Goal: Find specific page/section: Find specific page/section

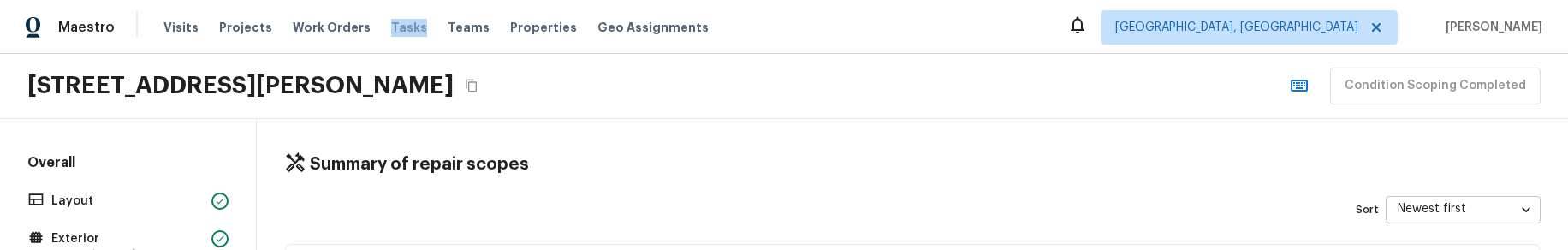
click at [391, 31] on span "Tasks" at bounding box center [409, 27] width 36 height 12
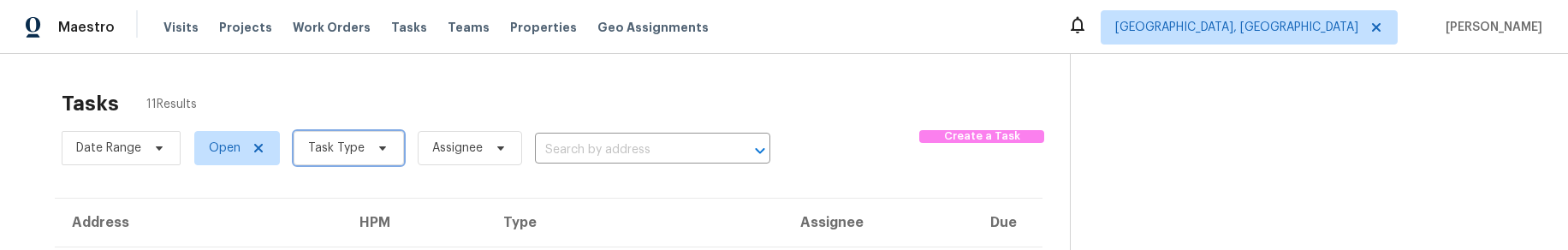
click at [376, 147] on icon at bounding box center [382, 148] width 14 height 14
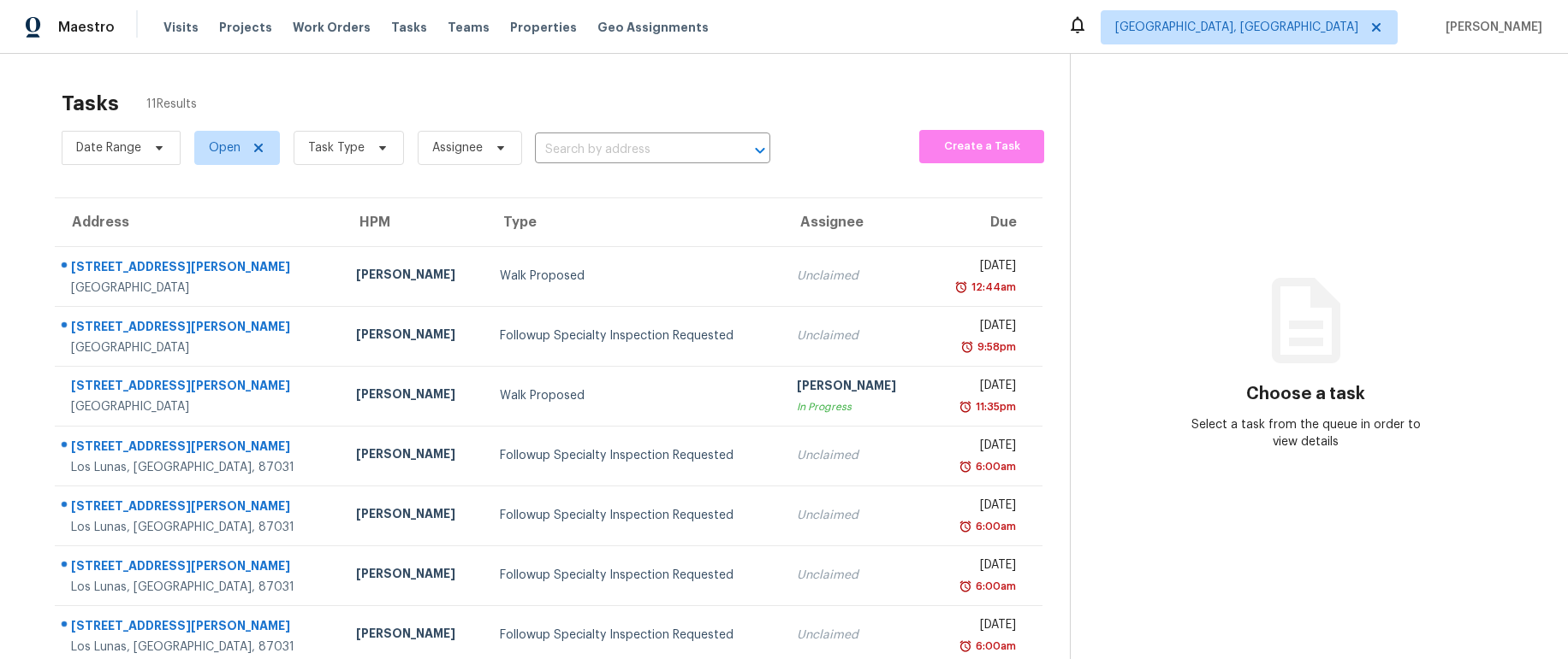
drag, startPoint x: 606, startPoint y: 52, endPoint x: 584, endPoint y: 89, distance: 43.0
click at [605, 52] on div "Maestro Visits Projects Work Orders Tasks Teams Properties Geo Assignments Albu…" at bounding box center [784, 27] width 1568 height 54
drag, startPoint x: 370, startPoint y: 145, endPoint x: 370, endPoint y: 167, distance: 22.0
click at [370, 145] on span at bounding box center [380, 148] width 19 height 14
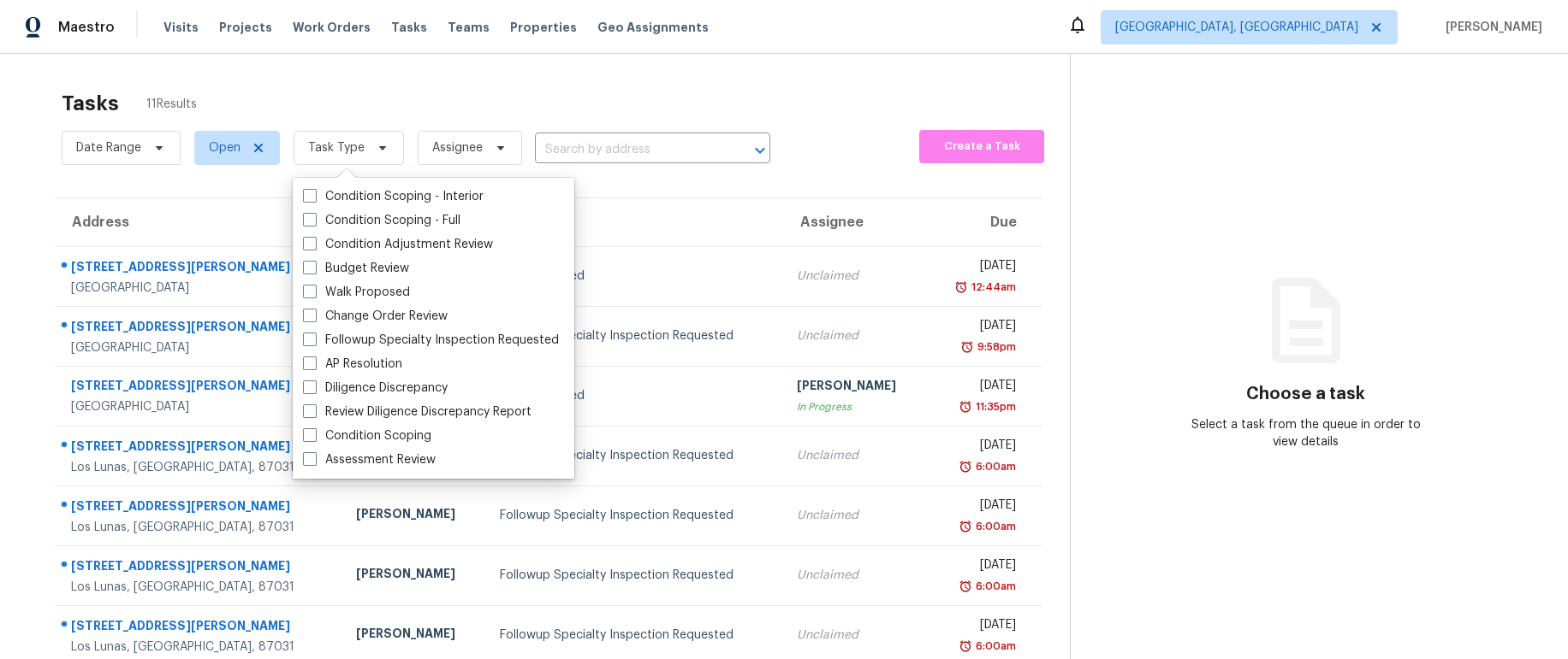
click at [539, 59] on div "Tasks 11 Results Date Range Open Task Type Assignee ​ Create a Task Address HPM…" at bounding box center [784, 473] width 1568 height 837
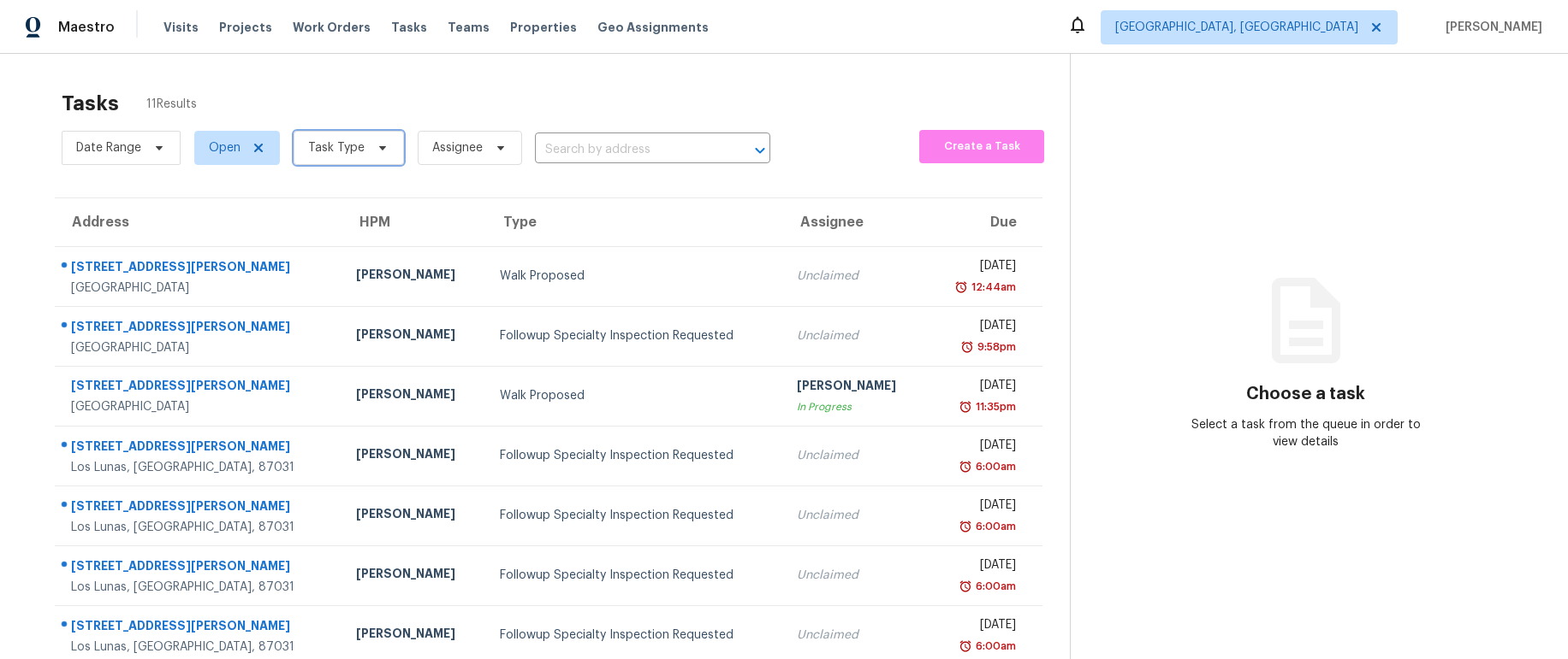
click at [370, 147] on span at bounding box center [380, 148] width 19 height 14
click at [374, 138] on span "Task Type" at bounding box center [349, 148] width 111 height 34
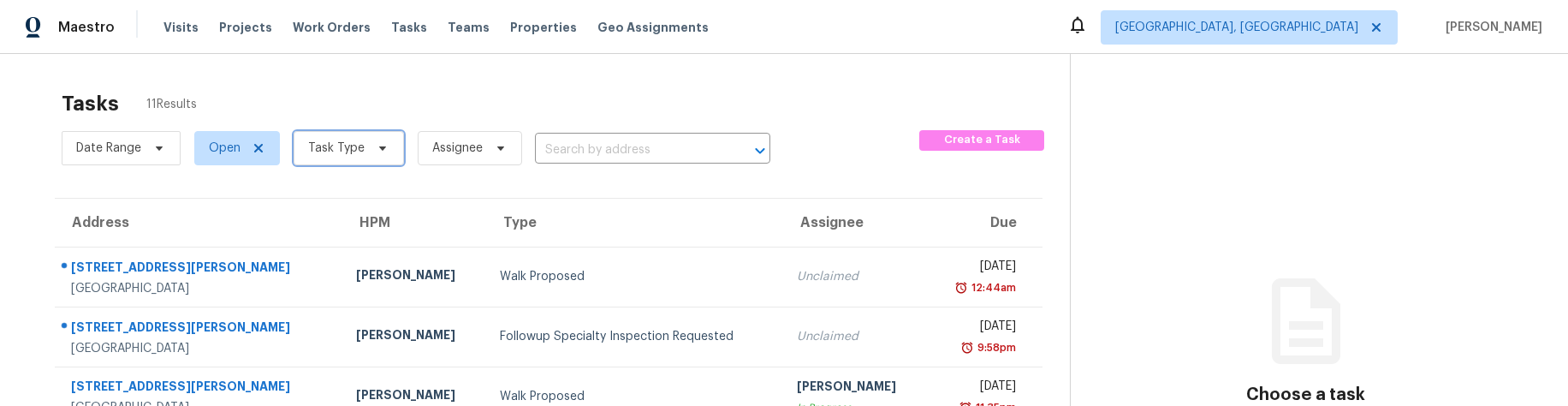
click at [351, 148] on span "Task Type" at bounding box center [336, 148] width 56 height 17
click at [370, 150] on span at bounding box center [380, 148] width 19 height 14
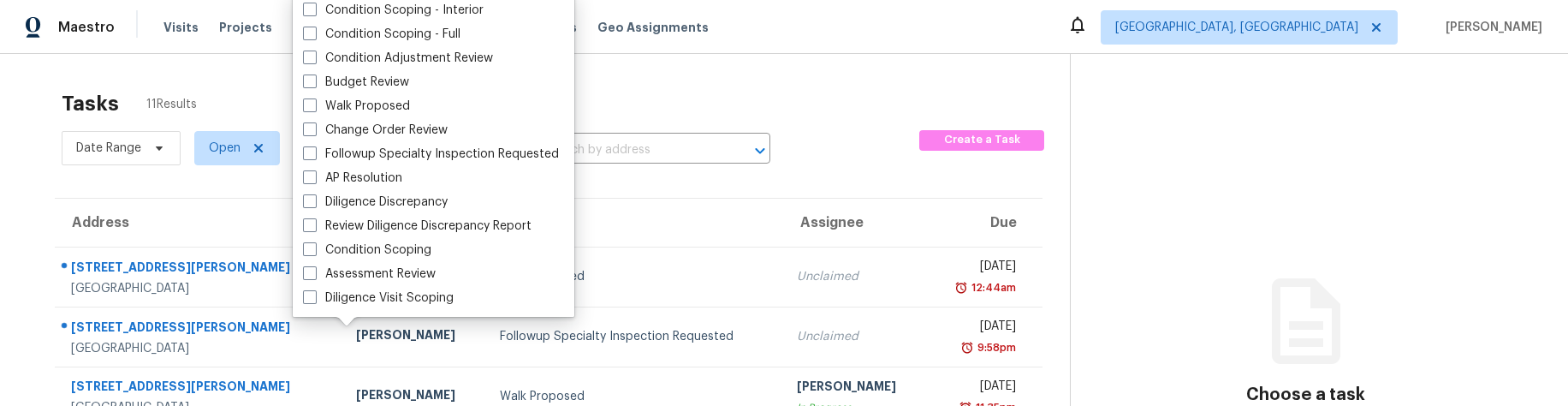
click at [829, 117] on div "Tasks 11 Results" at bounding box center [565, 103] width 1008 height 44
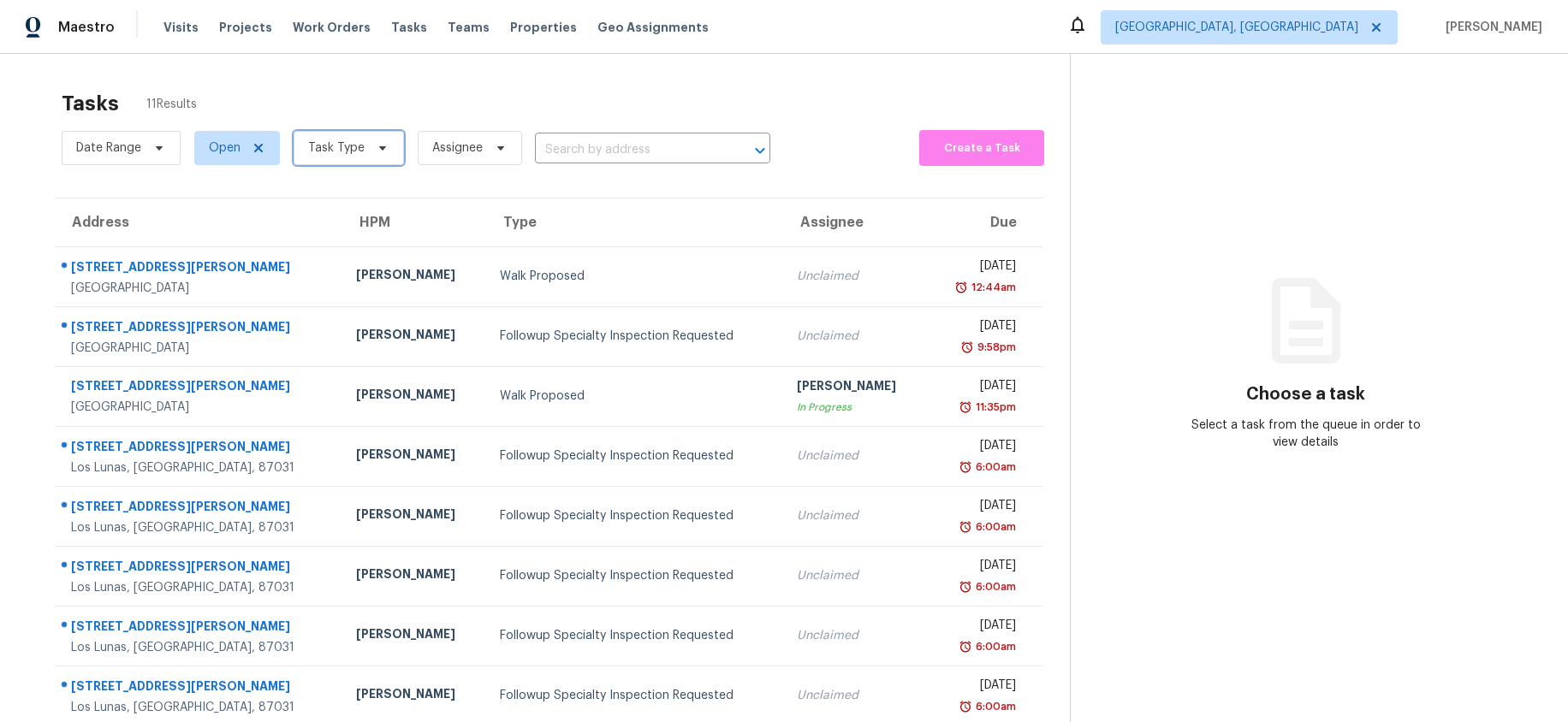
click at [337, 162] on span "Task Type" at bounding box center [349, 149] width 111 height 34
click at [370, 152] on span at bounding box center [380, 148] width 19 height 14
drag, startPoint x: 358, startPoint y: 80, endPoint x: 337, endPoint y: 93, distance: 24.7
click at [357, 80] on div "Tasks 11 Results Date Range Open Task Type Assignee ​ Create a Task Address HPM…" at bounding box center [784, 473] width 1568 height 838
